Goal: Book appointment/travel/reservation

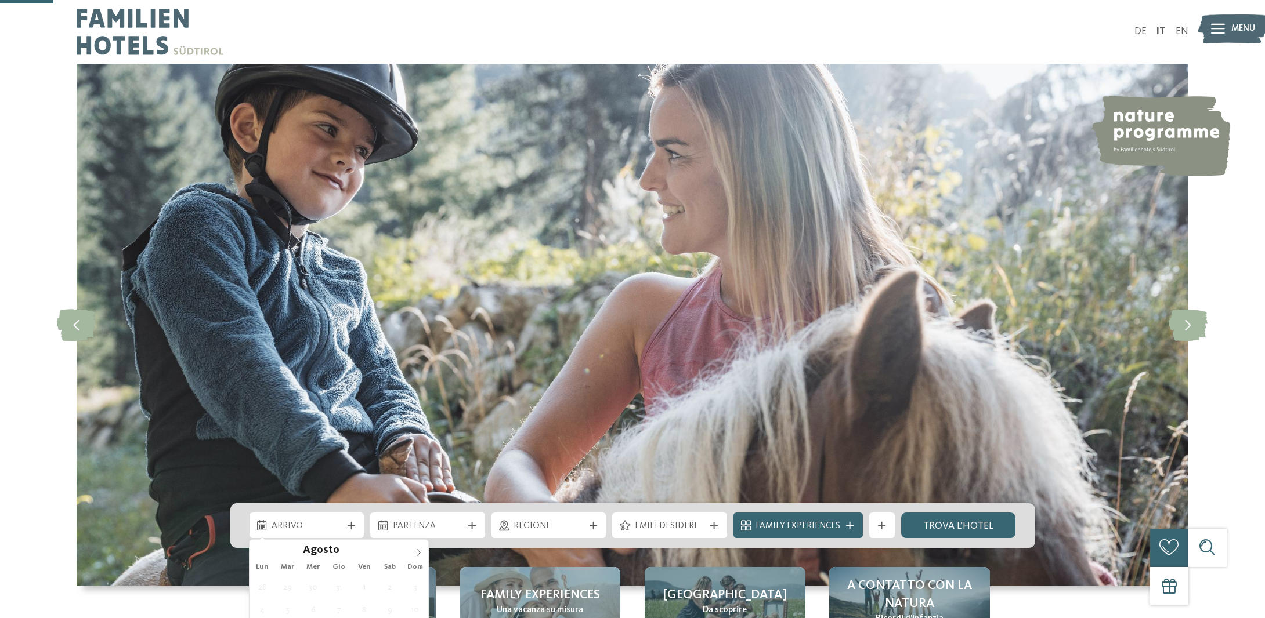
click at [318, 520] on span "Arrivo" at bounding box center [306, 526] width 70 height 13
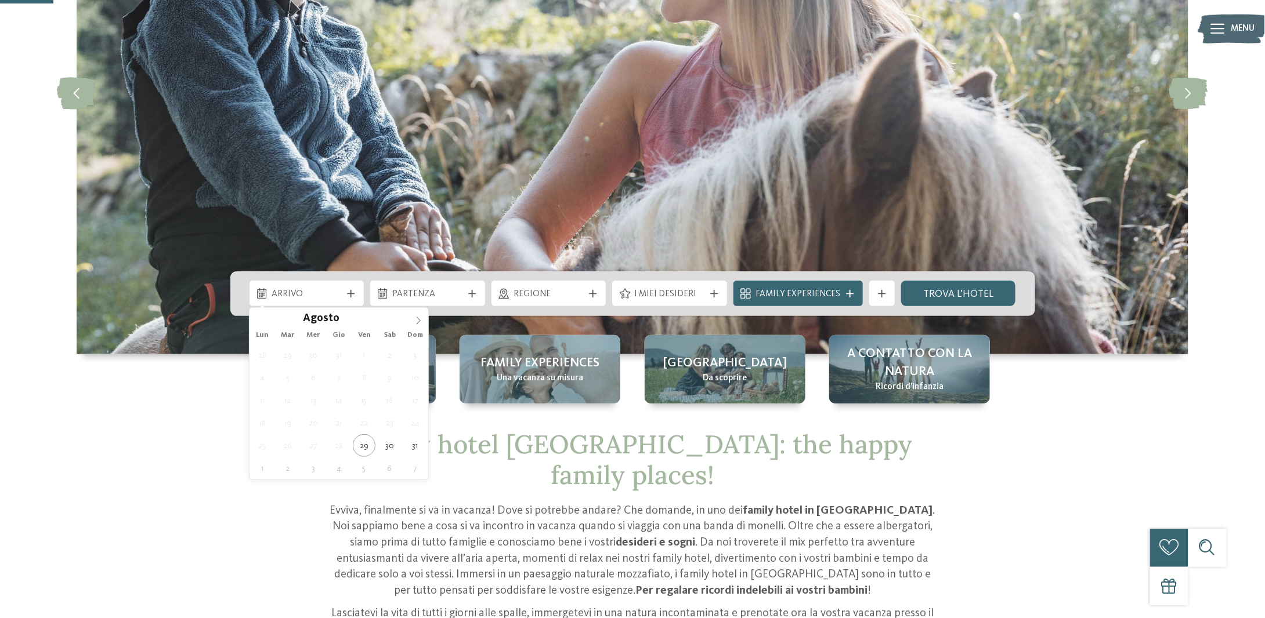
click at [415, 315] on span at bounding box center [418, 318] width 20 height 20
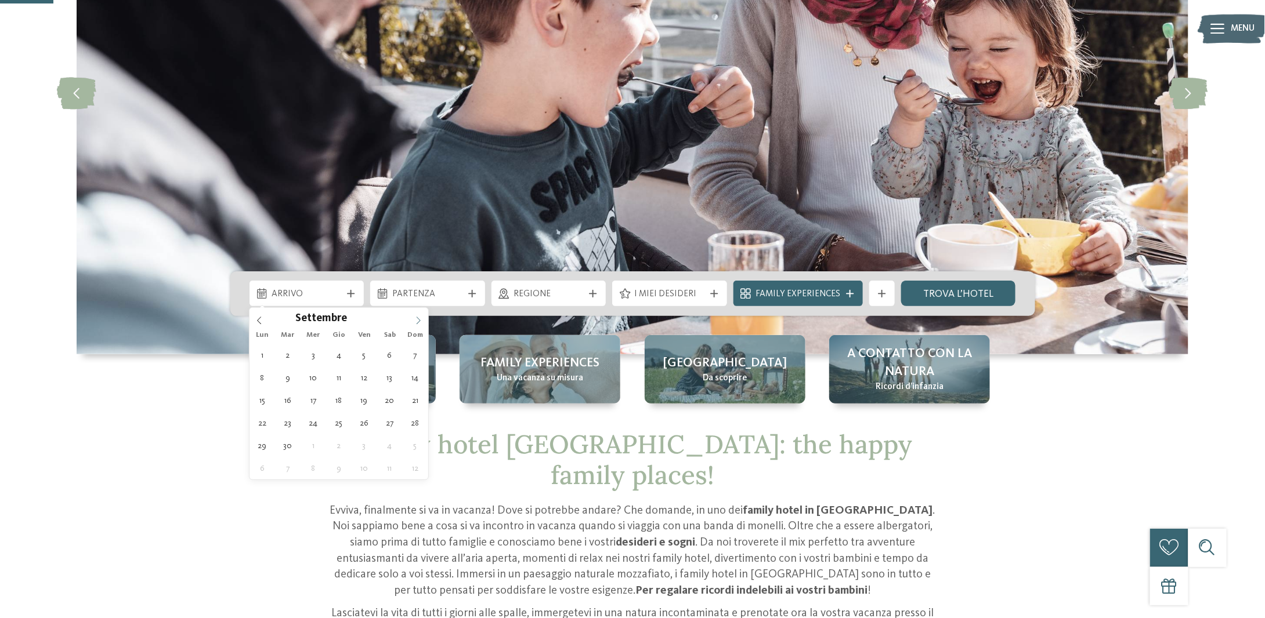
click at [415, 315] on span at bounding box center [418, 318] width 20 height 20
type div "[DATE]"
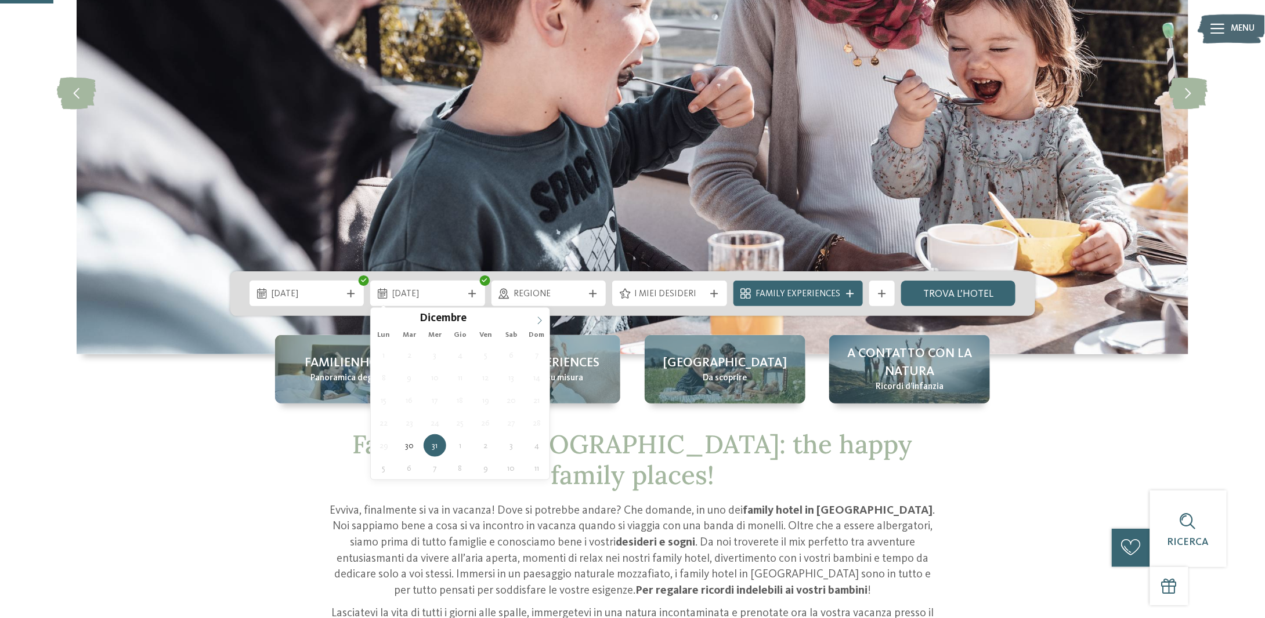
type input "****"
click at [536, 320] on icon at bounding box center [539, 321] width 8 height 8
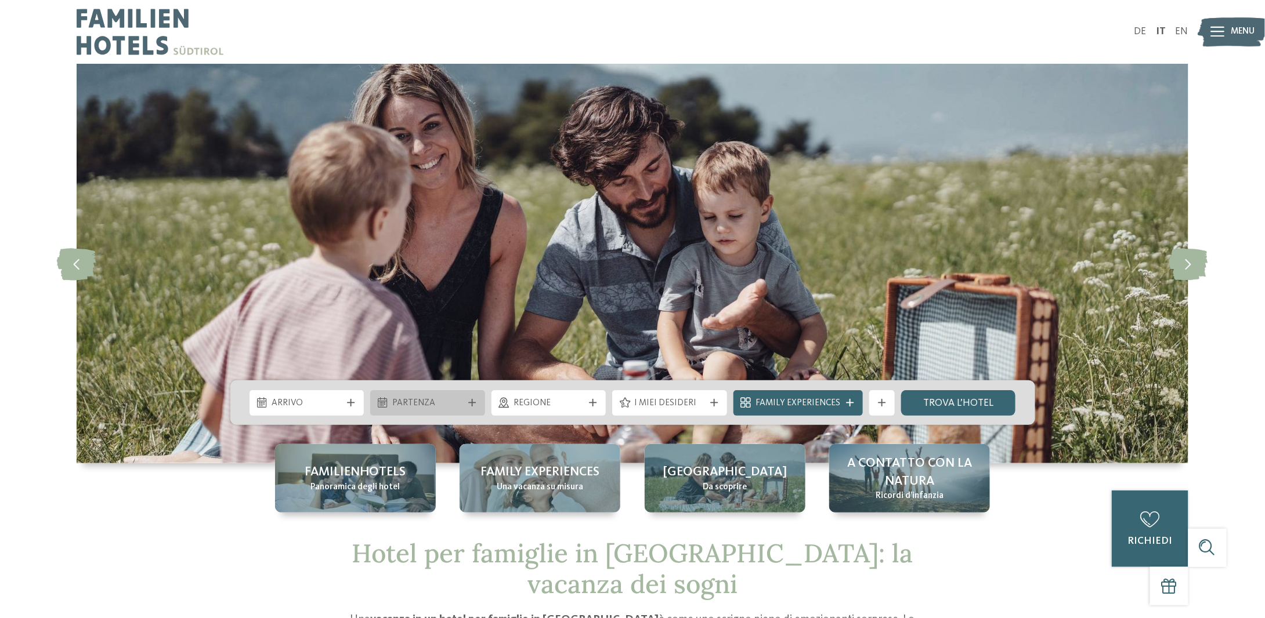
click at [450, 411] on div "slide 1 of 5" at bounding box center [632, 264] width 1265 height 400
click at [317, 401] on span "Arrivo" at bounding box center [306, 403] width 70 height 13
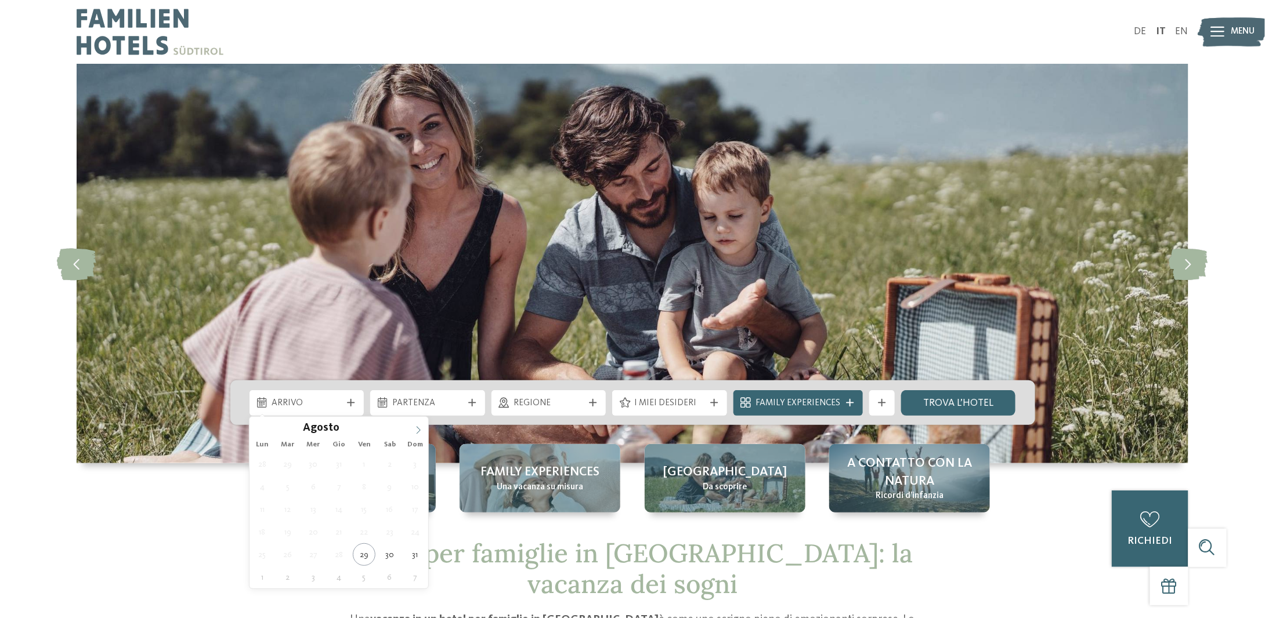
click at [415, 432] on icon at bounding box center [418, 430] width 8 height 8
type div "[DATE]"
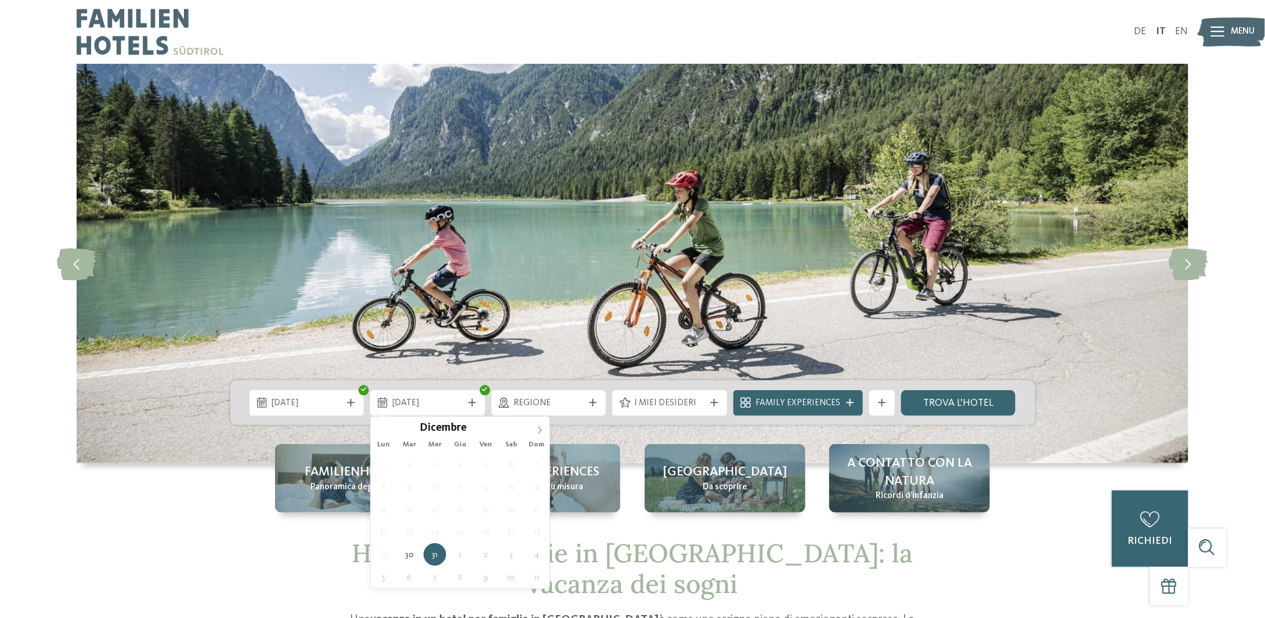
type input "****"
click at [537, 430] on icon at bounding box center [539, 430] width 8 height 8
type div "02.01.2026"
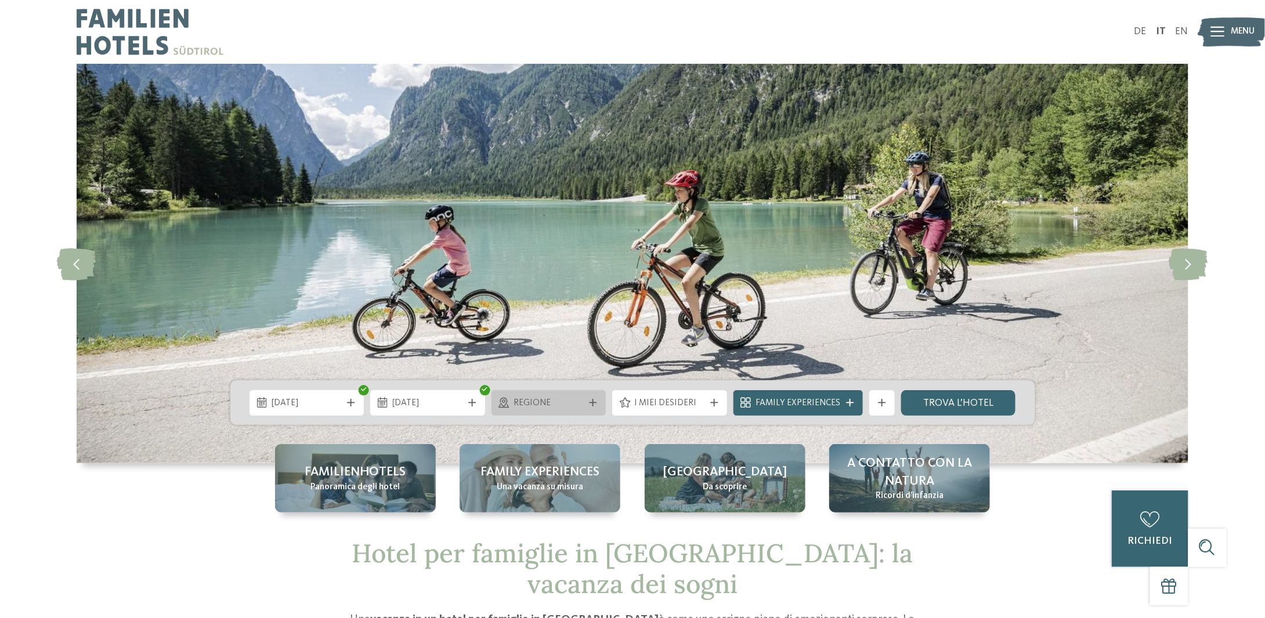
click at [566, 399] on span "Regione" at bounding box center [548, 403] width 70 height 13
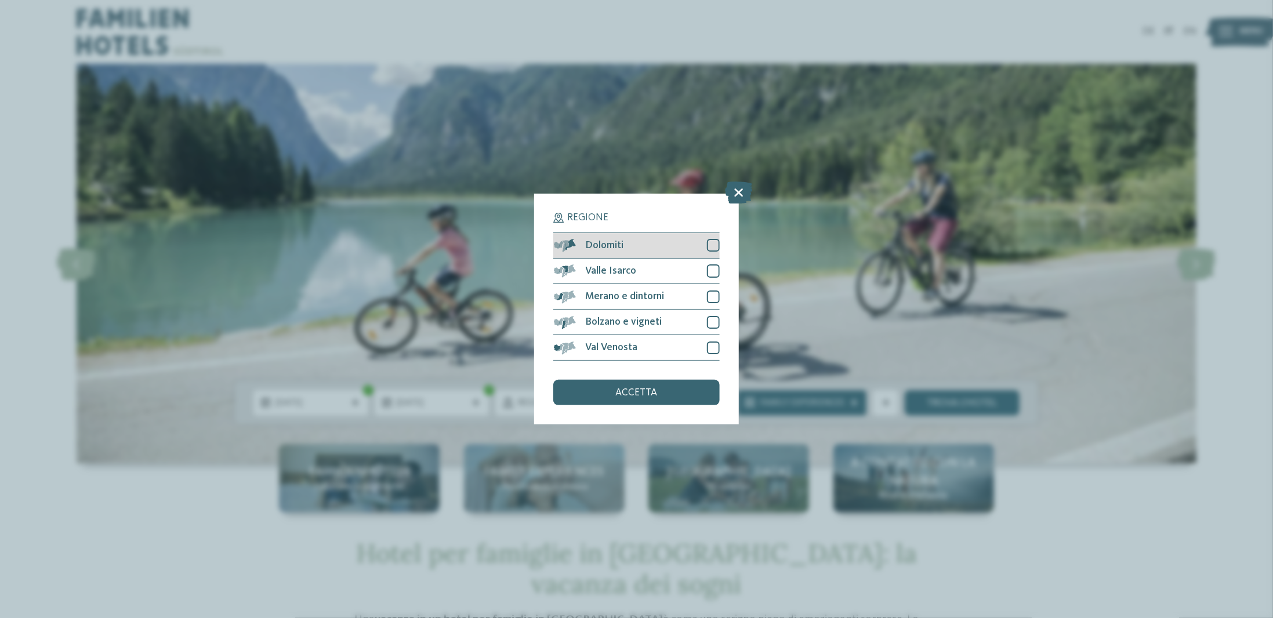
click at [711, 247] on div at bounding box center [713, 245] width 13 height 13
click at [680, 394] on div "accetta" at bounding box center [636, 393] width 166 height 26
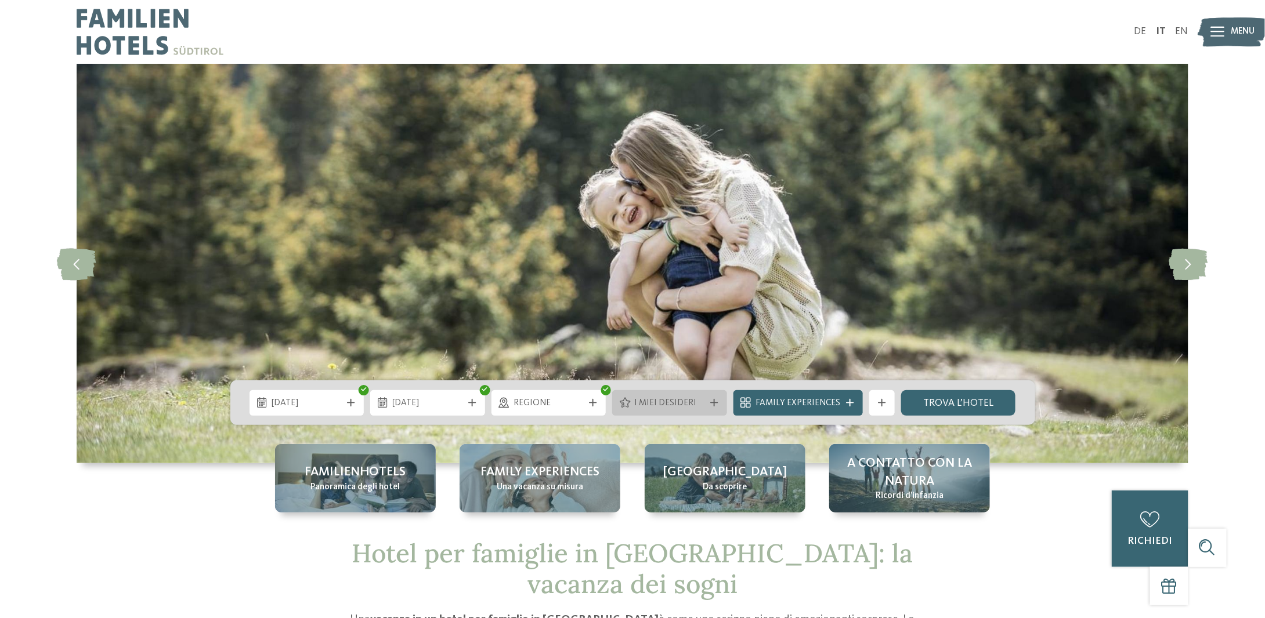
click at [675, 404] on span "I miei desideri" at bounding box center [670, 403] width 70 height 13
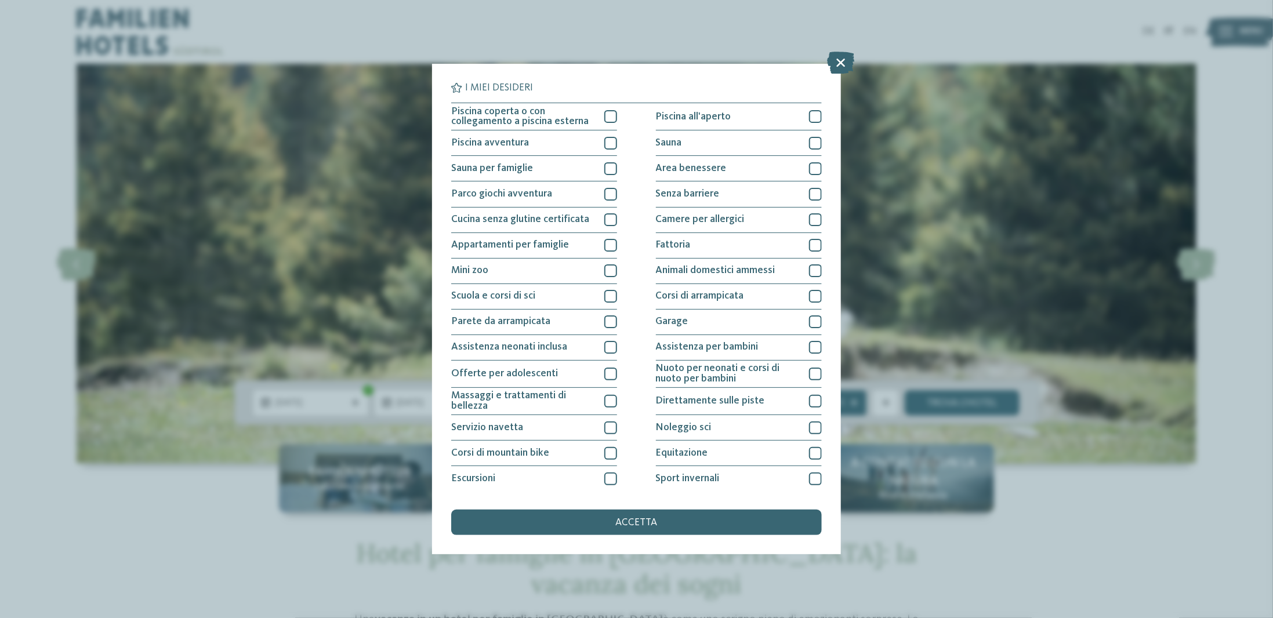
click at [970, 318] on div "I miei desideri Piscina coperta o con collegamento a piscina esterna Piscina al…" at bounding box center [636, 309] width 1273 height 618
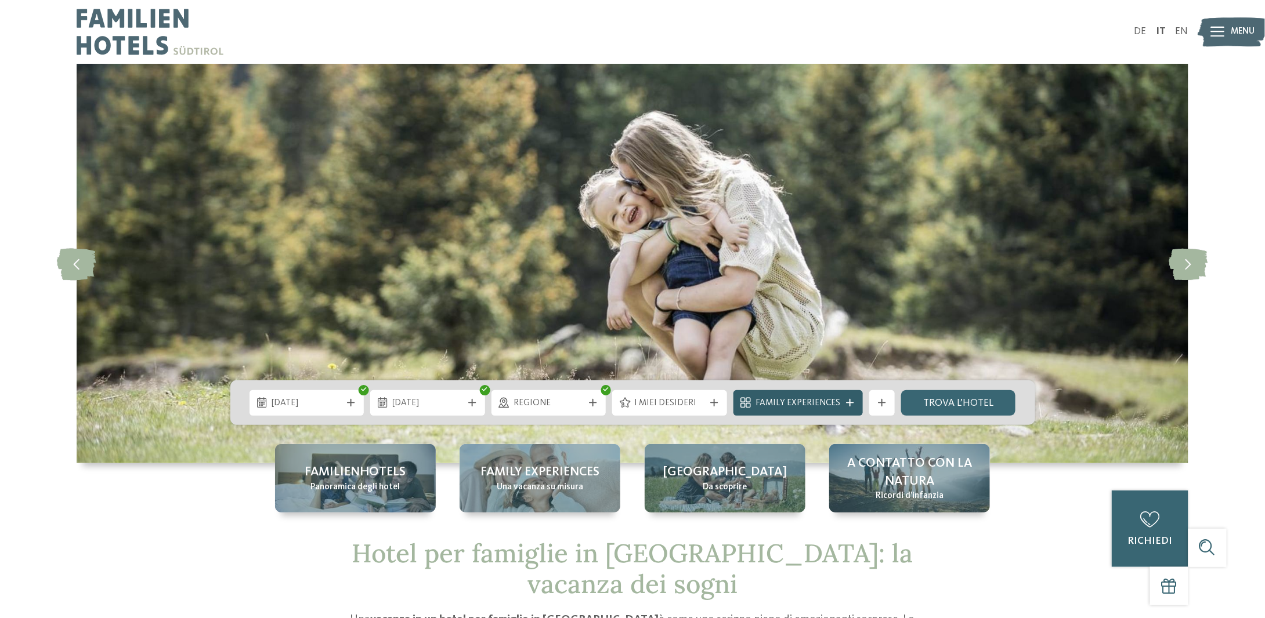
click at [852, 408] on div "Family Experiences" at bounding box center [797, 403] width 129 height 26
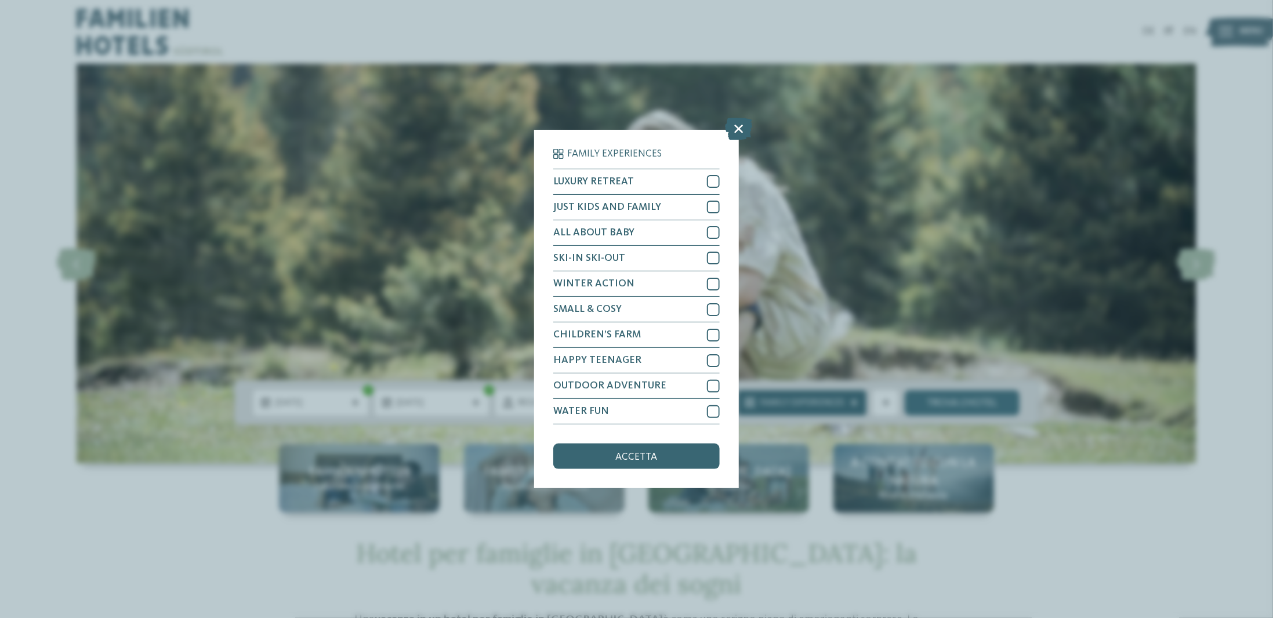
click at [852, 408] on div "Family Experiences LUXURY RETREAT JUST KIDS AND FAMILY" at bounding box center [636, 309] width 1273 height 618
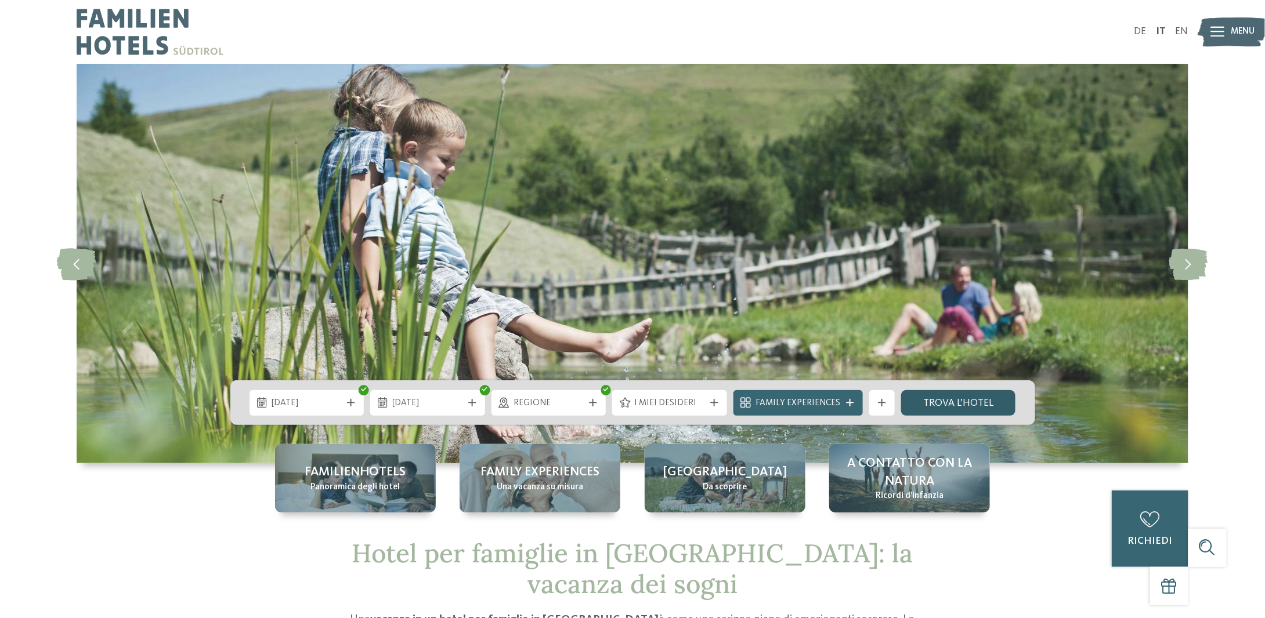
click at [928, 405] on link "trova l’hotel" at bounding box center [958, 403] width 115 height 26
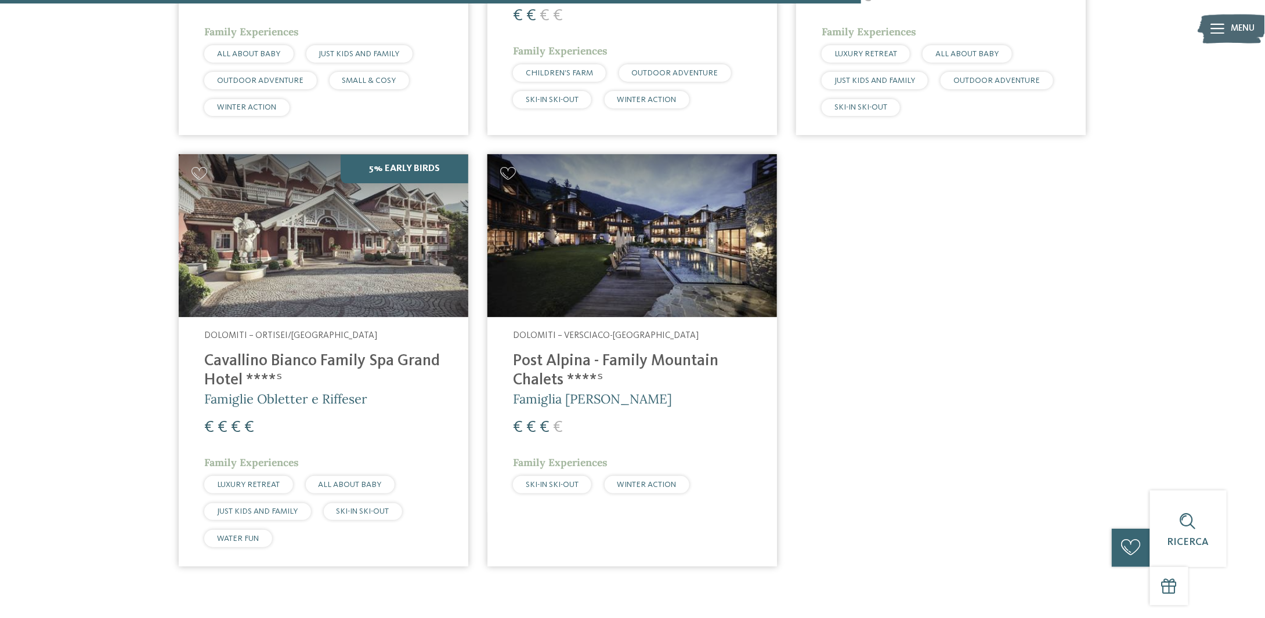
scroll to position [1284, 0]
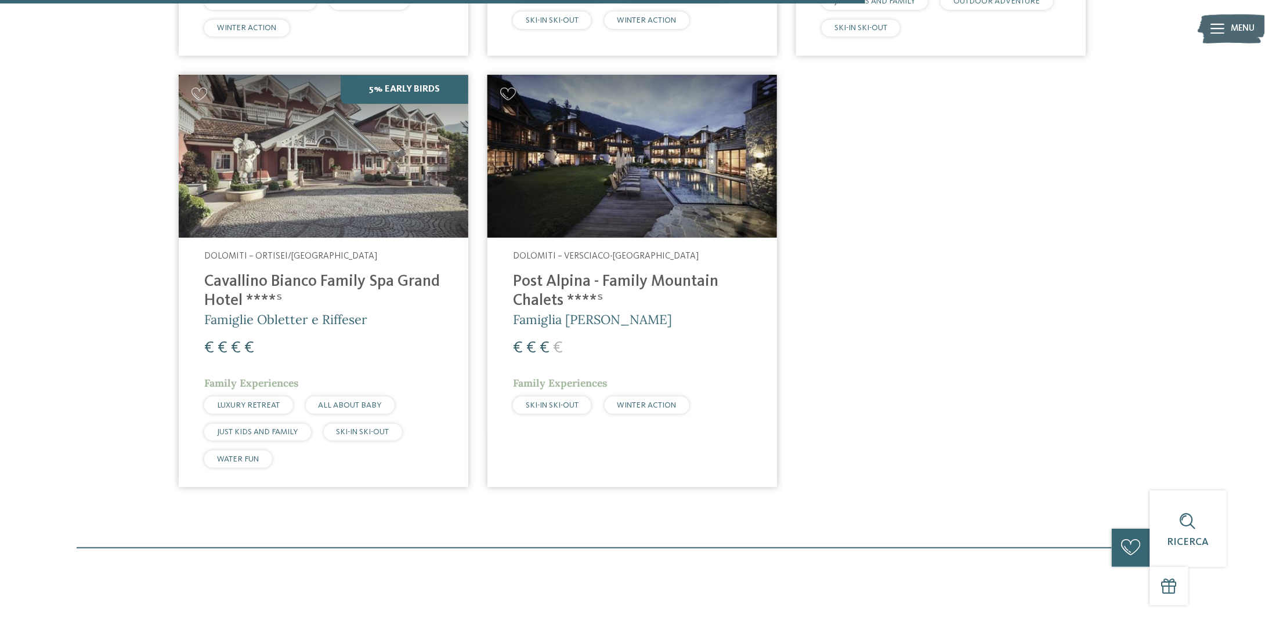
click at [557, 399] on div "SKI-IN SKI-OUT" at bounding box center [552, 405] width 78 height 17
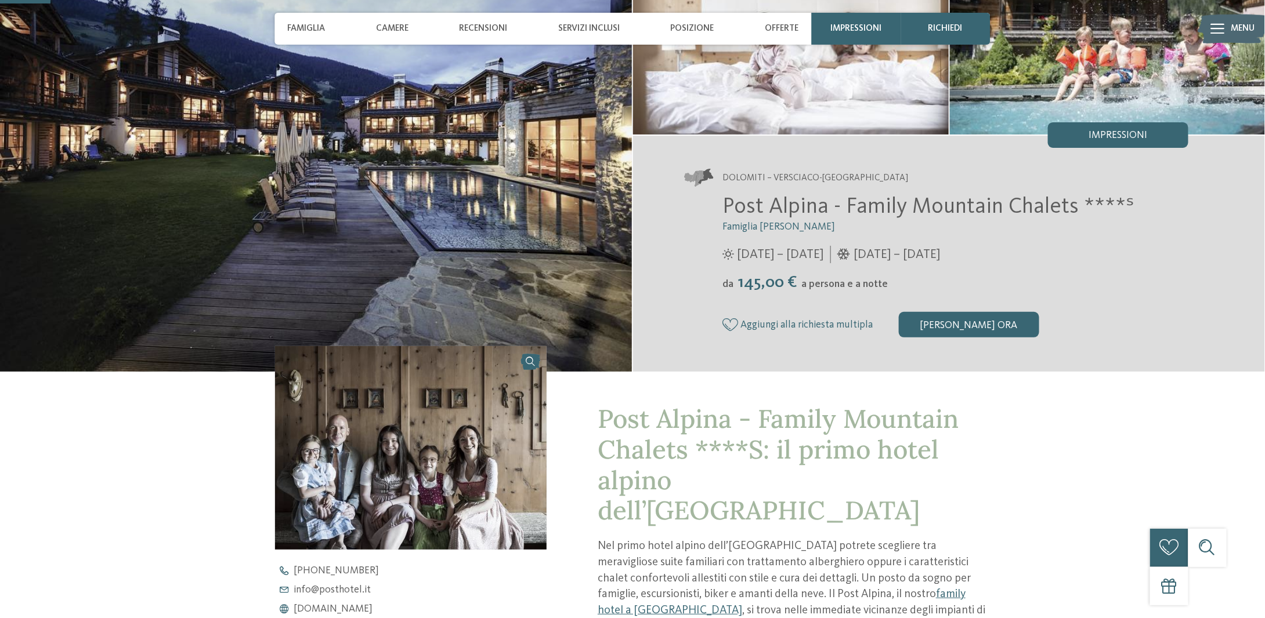
scroll to position [174, 0]
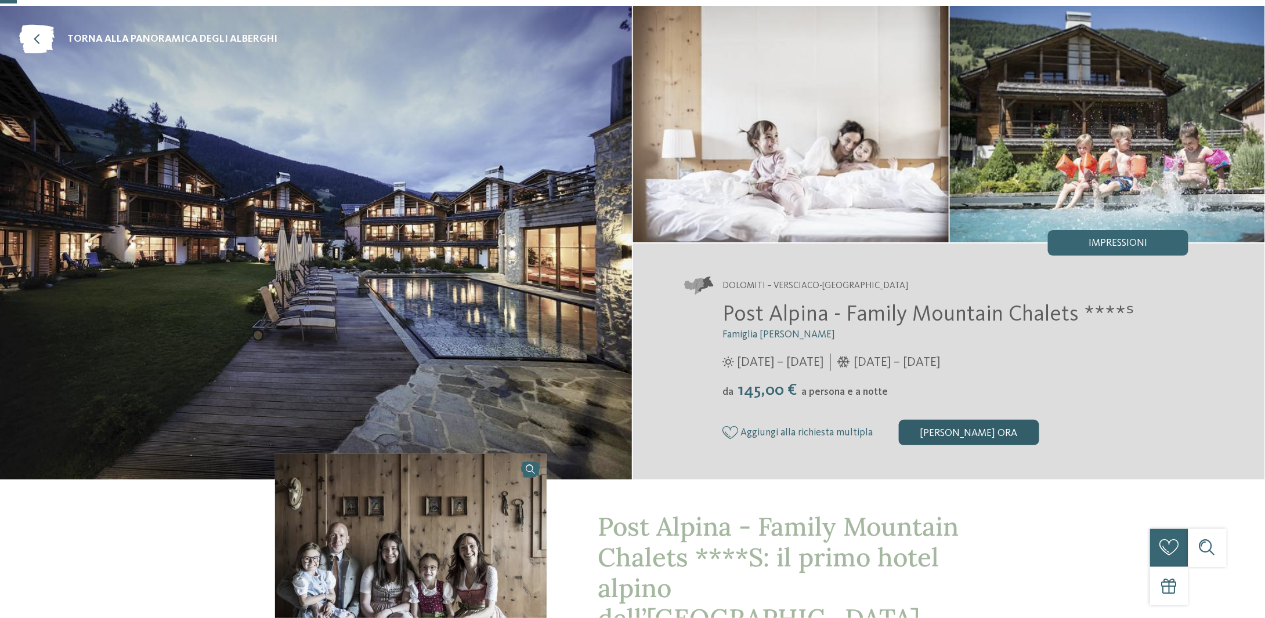
click at [982, 444] on div "[PERSON_NAME] ora" at bounding box center [969, 433] width 140 height 26
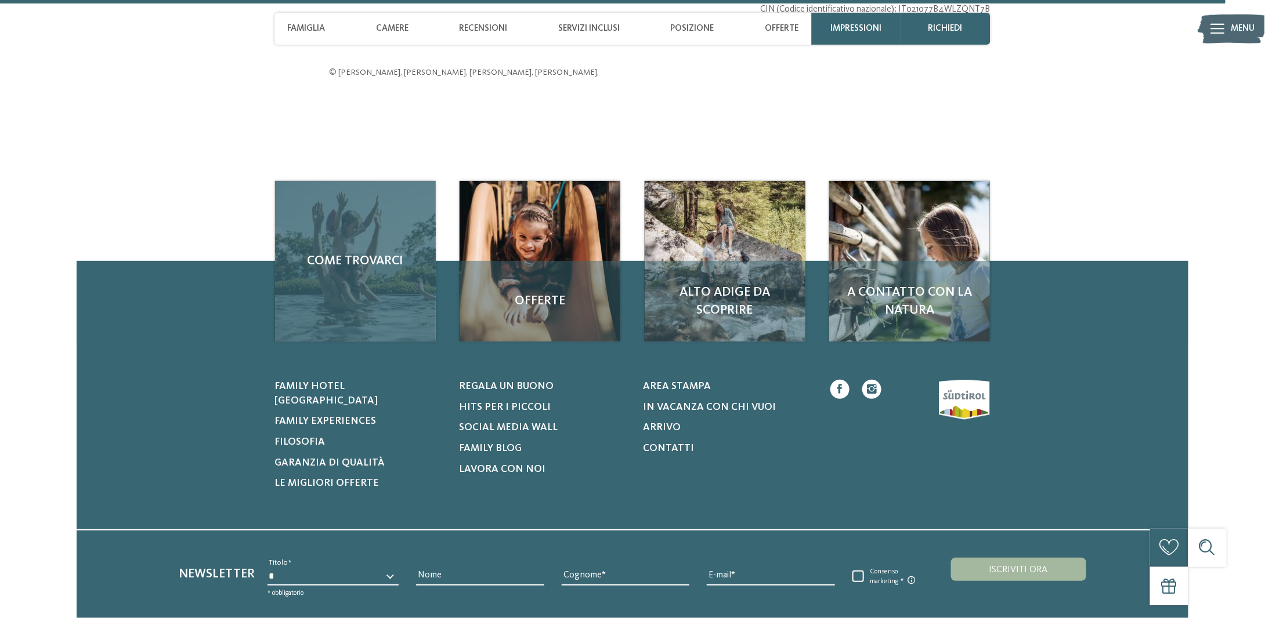
scroll to position [4210, 0]
